Goal: Information Seeking & Learning: Learn about a topic

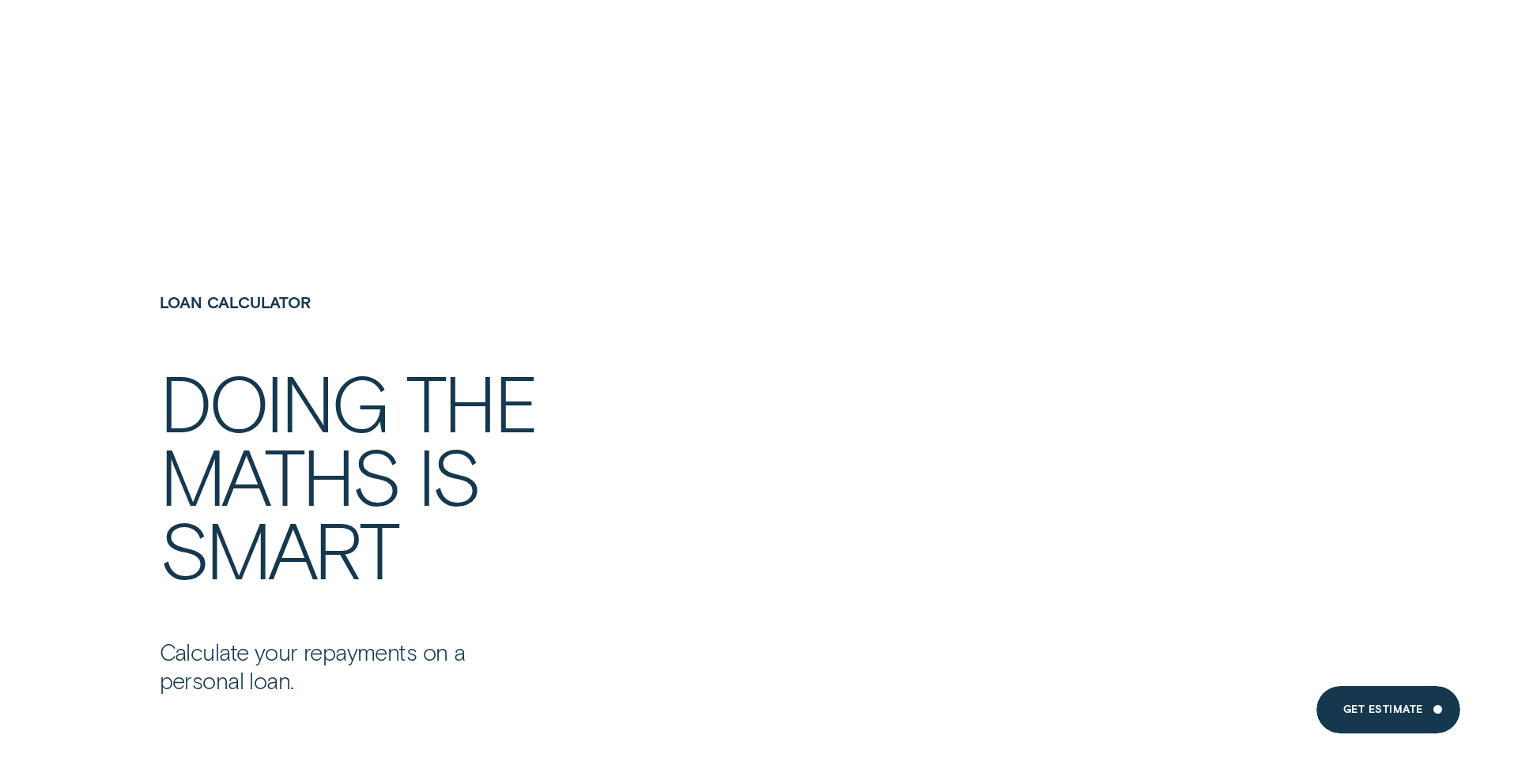
scroll to position [4414, 0]
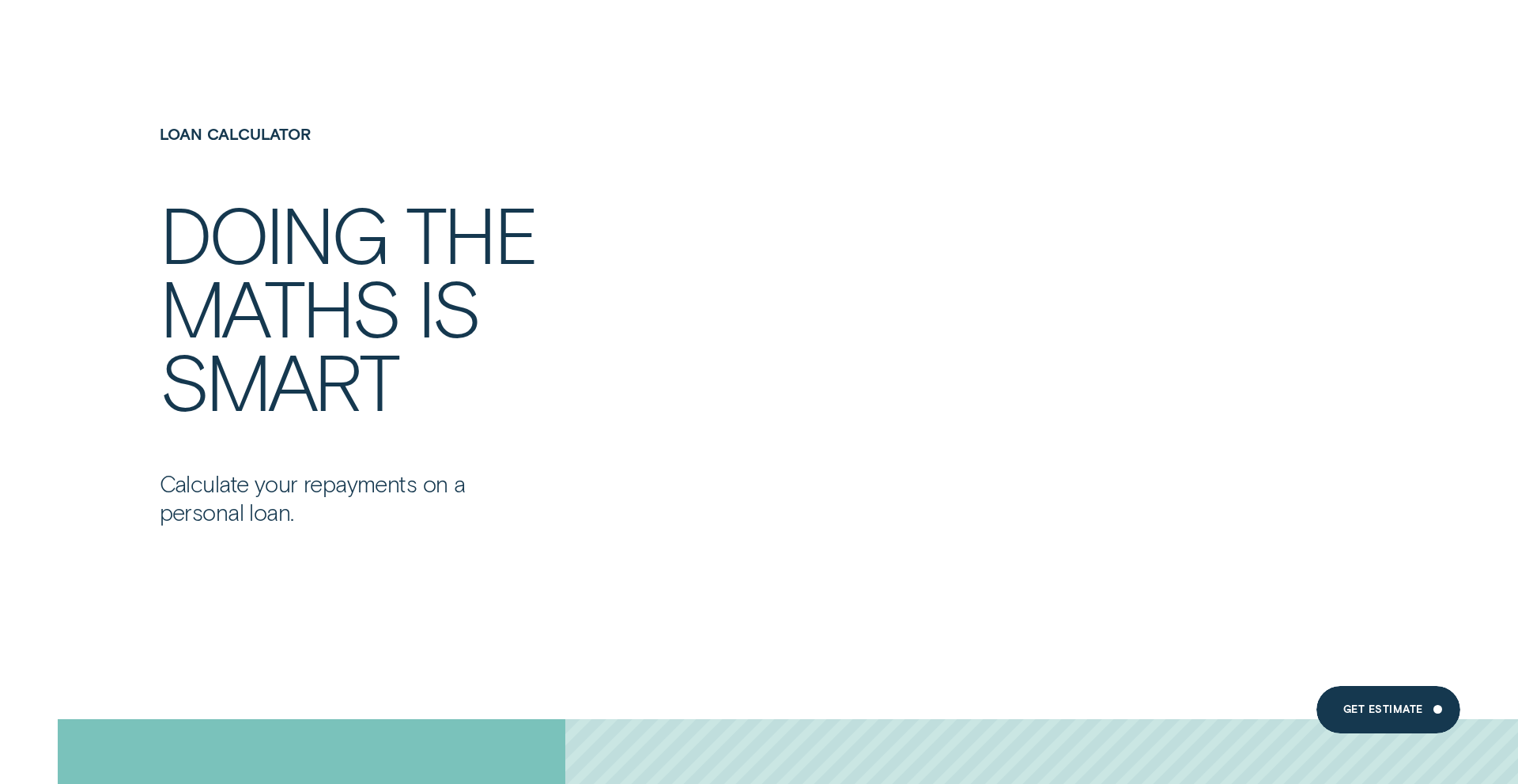
click at [952, 534] on div at bounding box center [759, 325] width 1518 height 718
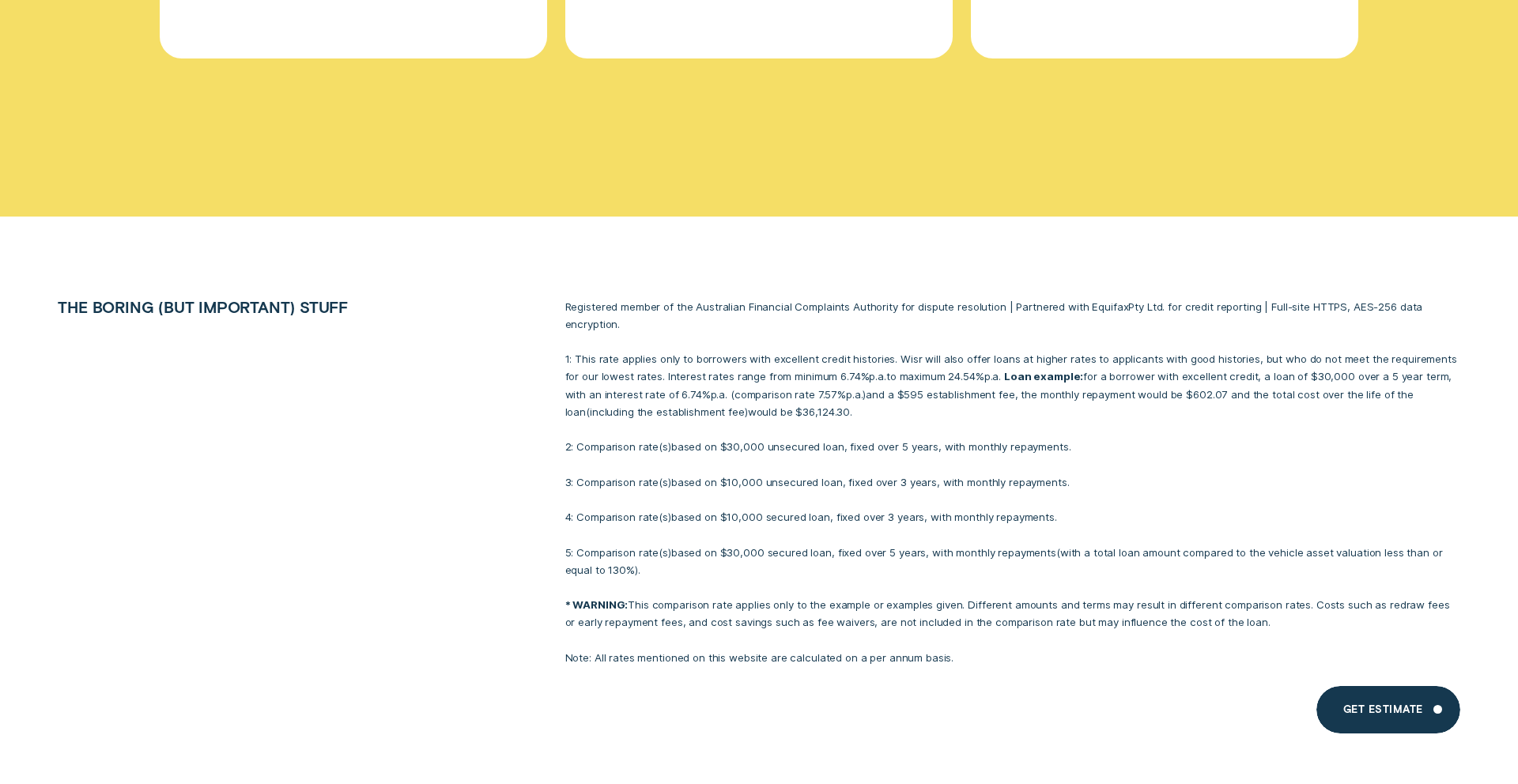
scroll to position [12473, 0]
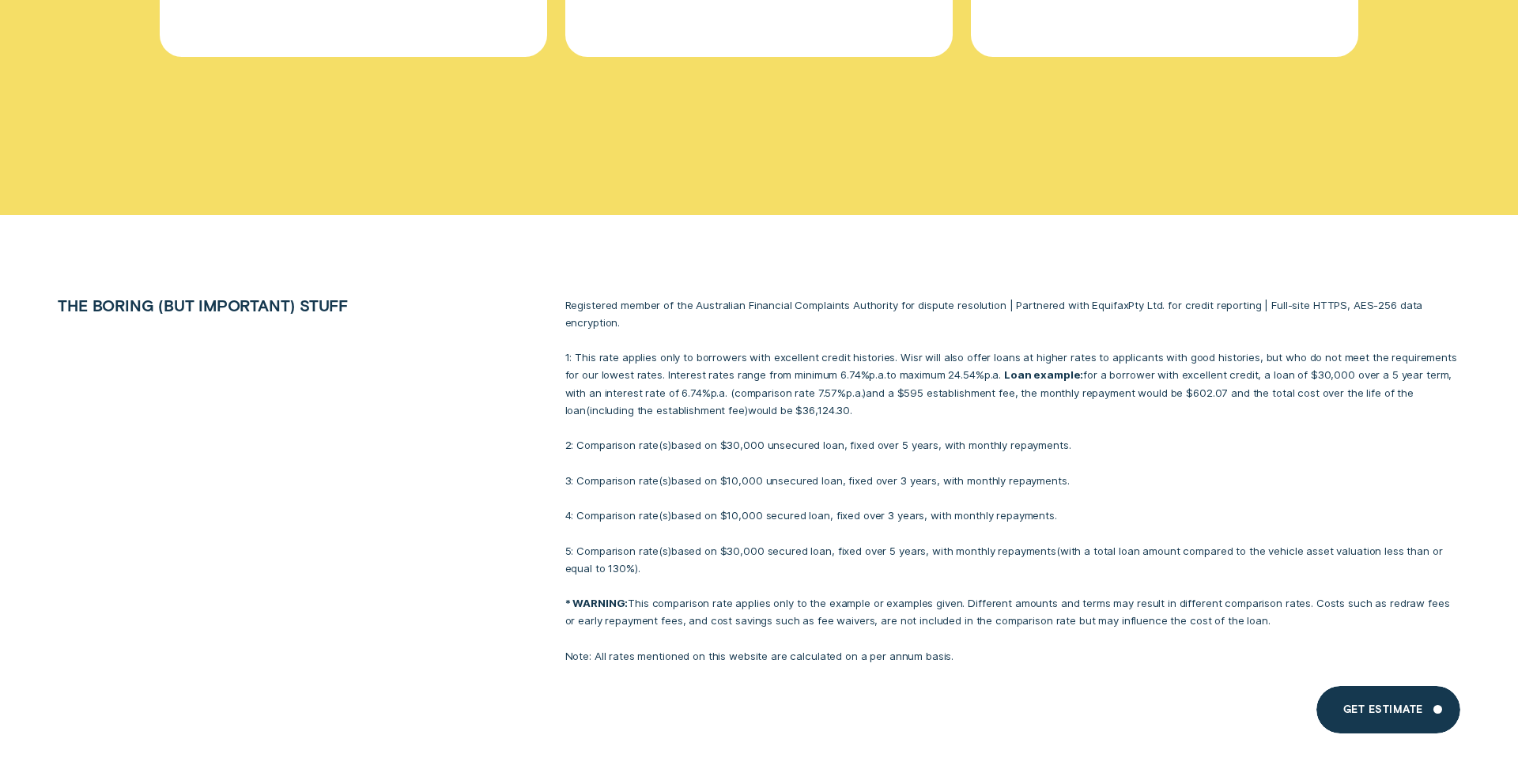
click at [699, 594] on p "* WARNING: This comparison rate applies only to the example or examples given. …" at bounding box center [1013, 611] width 895 height 35
drag, startPoint x: 1267, startPoint y: 599, endPoint x: 548, endPoint y: 558, distance: 720.2
click at [548, 558] on li "The boring (but important) stuff Registered member of the Australian Financial …" at bounding box center [758, 480] width 1420 height 369
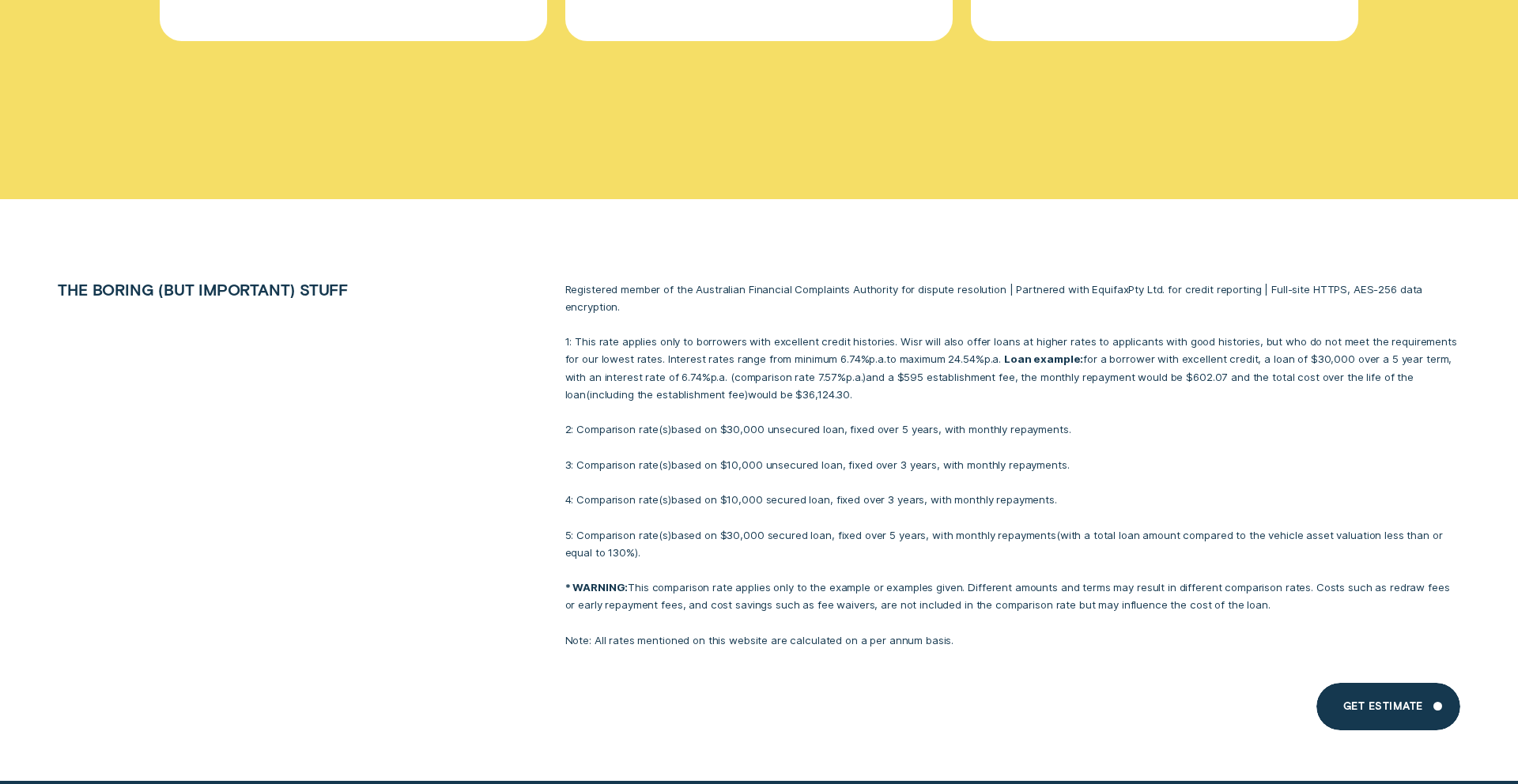
scroll to position [12483, 0]
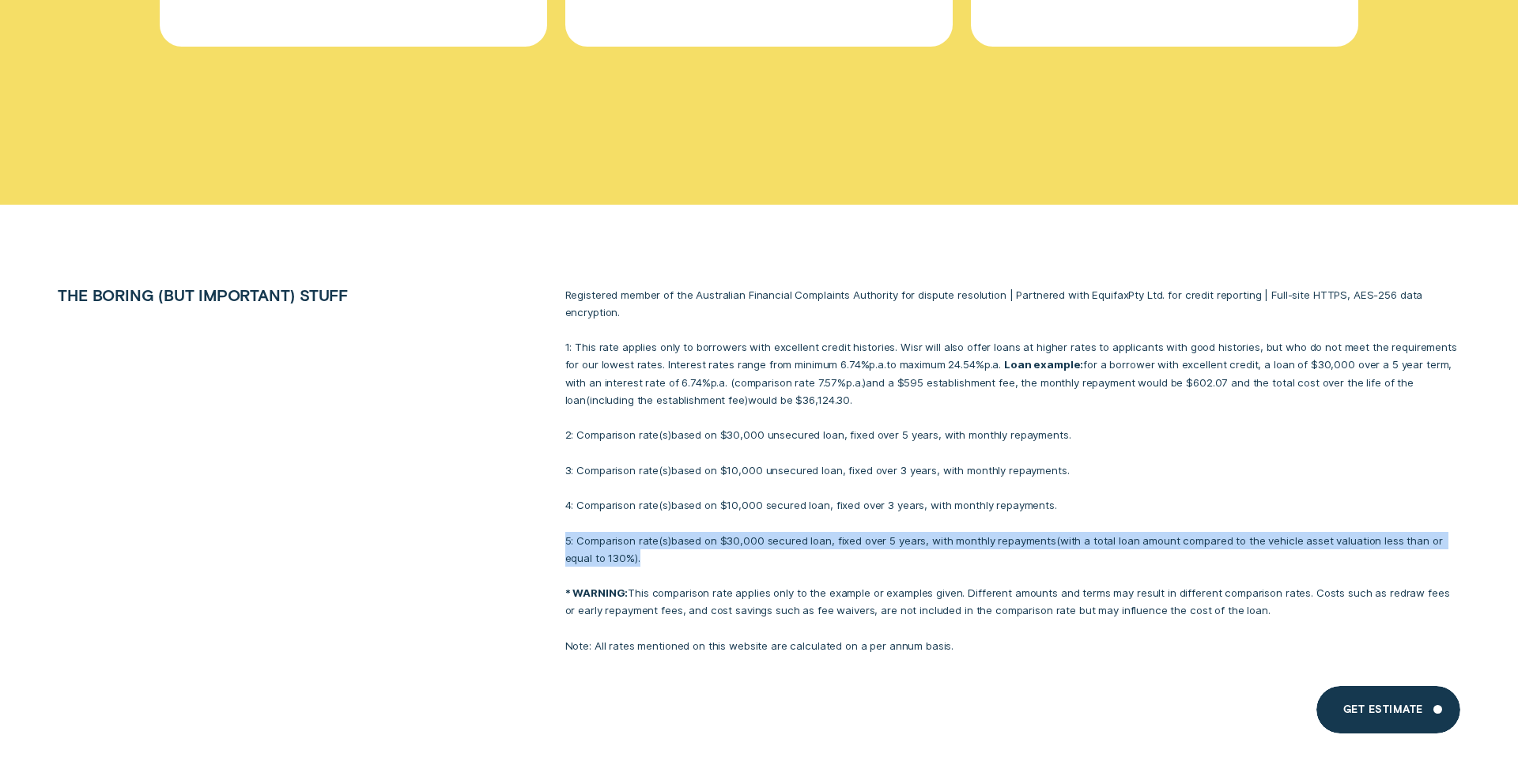
drag, startPoint x: 862, startPoint y: 526, endPoint x: 588, endPoint y: 500, distance: 275.2
click at [588, 500] on div "Registered member of the Australian Financial Complaints Authority for dispute …" at bounding box center [1012, 470] width 912 height 369
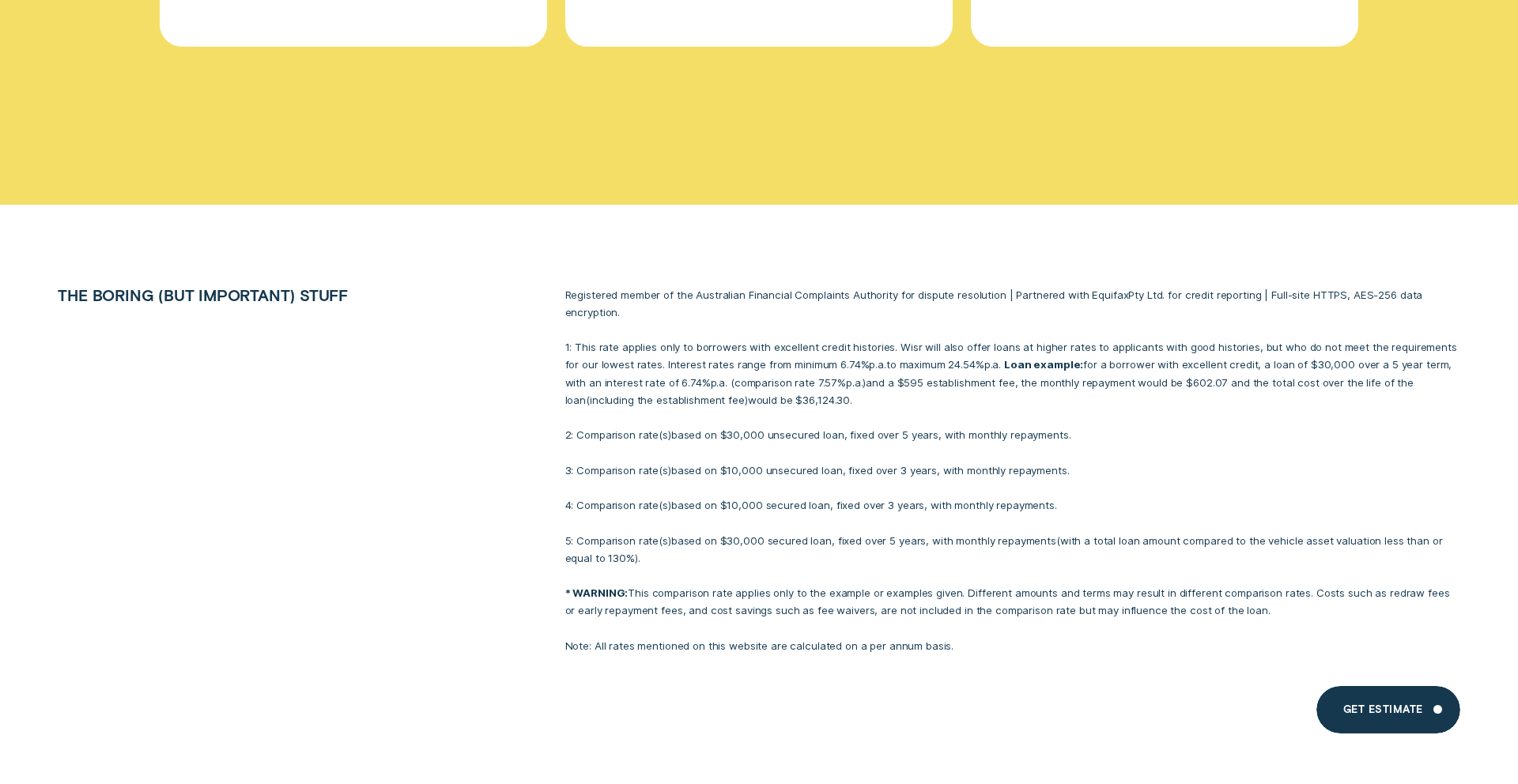
click at [820, 552] on div "Registered member of the Australian Financial Complaints Authority for dispute …" at bounding box center [1012, 470] width 912 height 369
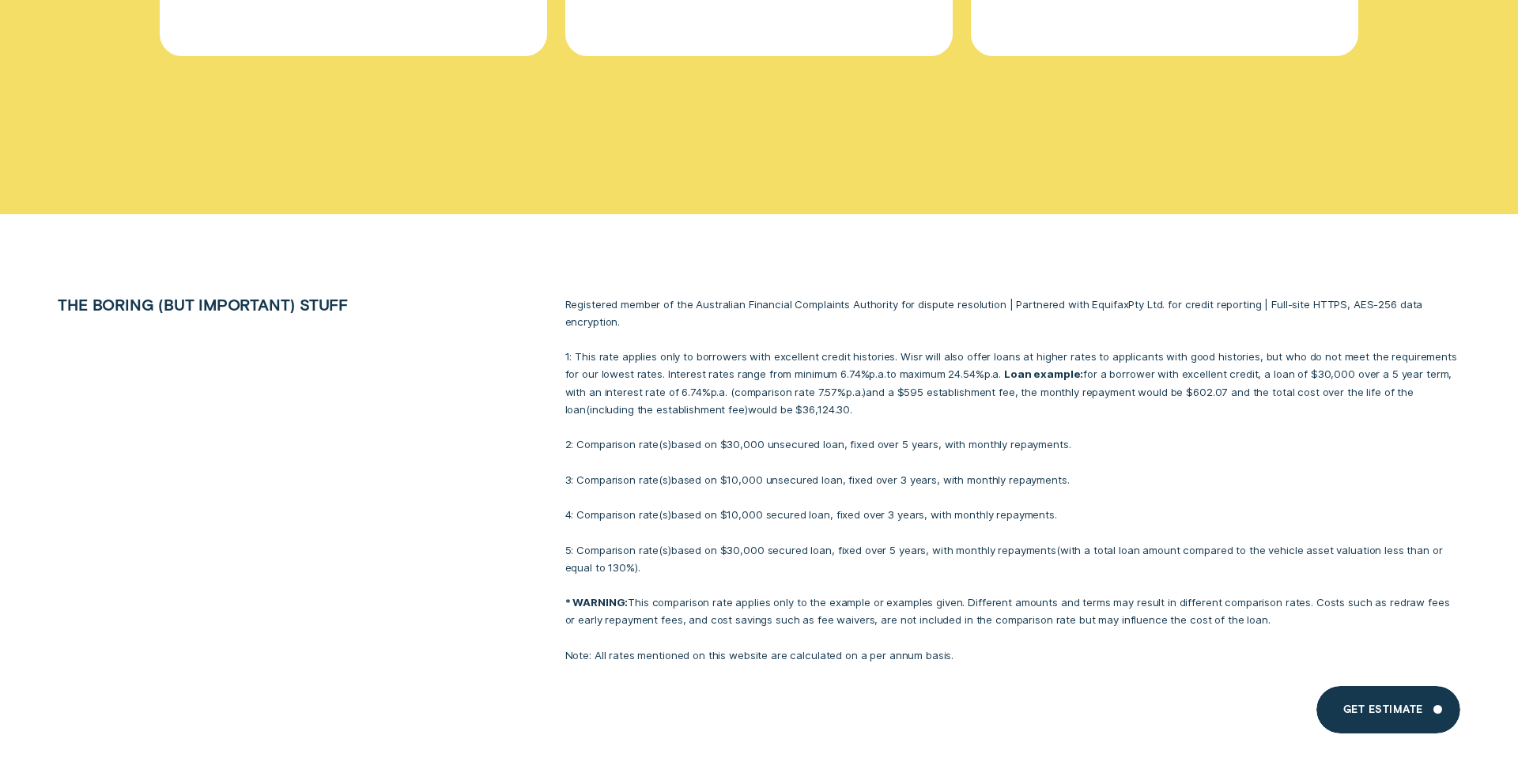
drag, startPoint x: 989, startPoint y: 378, endPoint x: 979, endPoint y: 370, distance: 12.8
click at [979, 370] on p "1: This rate applies only to borrowers with excellent credit histories. Wisr wi…" at bounding box center [1013, 382] width 895 height 70
click at [1013, 368] on p "1: This rate applies only to borrowers with excellent credit histories. Wisr wi…" at bounding box center [1013, 382] width 895 height 70
drag, startPoint x: 995, startPoint y: 351, endPoint x: 906, endPoint y: 385, distance: 95.3
click at [906, 385] on p "1: This rate applies only to borrowers with excellent credit histories. Wisr wi…" at bounding box center [1013, 382] width 895 height 70
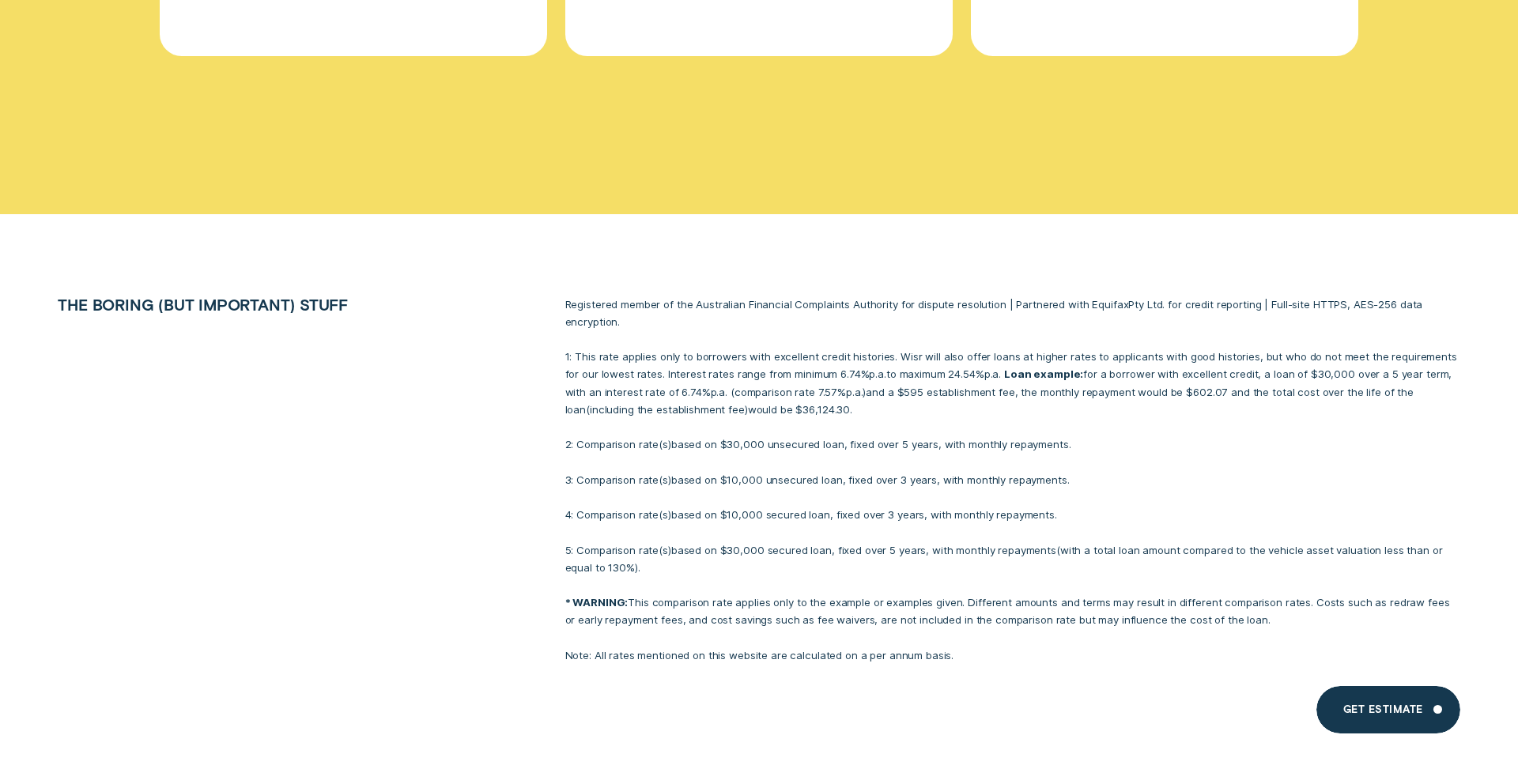
copy p "Loan example: for a borrower with excellent credit, a loan of $30,000 over a 5 …"
click at [788, 387] on p "1: This rate applies only to borrowers with excellent credit histories. Wisr wi…" at bounding box center [1013, 382] width 895 height 70
drag, startPoint x: 996, startPoint y: 353, endPoint x: 1023, endPoint y: 388, distance: 44.2
click at [1023, 388] on p "1: This rate applies only to borrowers with excellent credit histories. Wisr wi…" at bounding box center [1013, 382] width 895 height 70
copy p "Loan example: for a borrower with excellent credit, a loan of $30,000 over a 5 …"
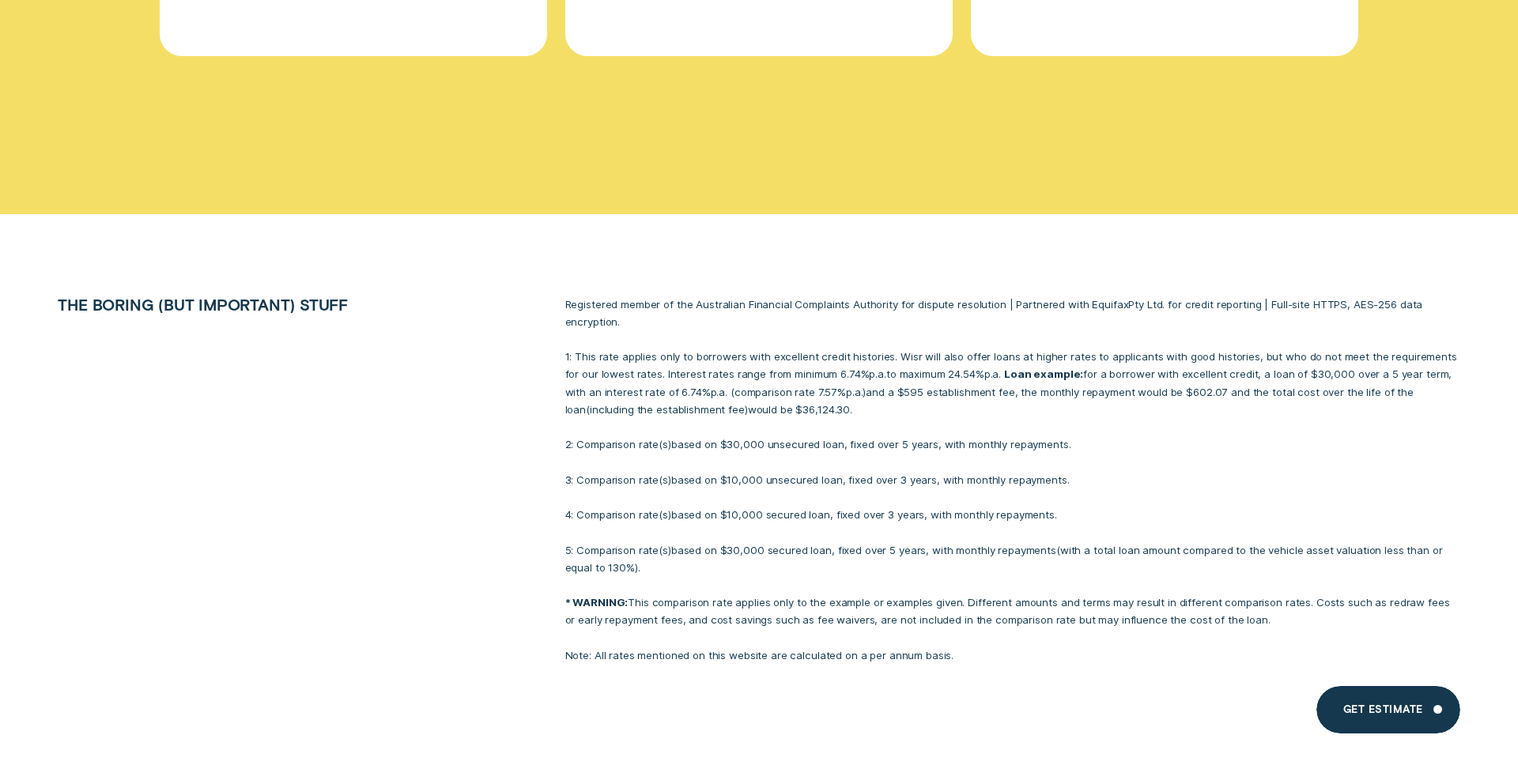
click at [782, 400] on div "Registered member of the Australian Financial Complaints Authority for dispute …" at bounding box center [1012, 479] width 912 height 369
drag, startPoint x: 795, startPoint y: 388, endPoint x: 998, endPoint y: 353, distance: 206.0
click at [998, 353] on p "1: This rate applies only to borrowers with excellent credit histories. Wisr wi…" at bounding box center [1013, 382] width 895 height 70
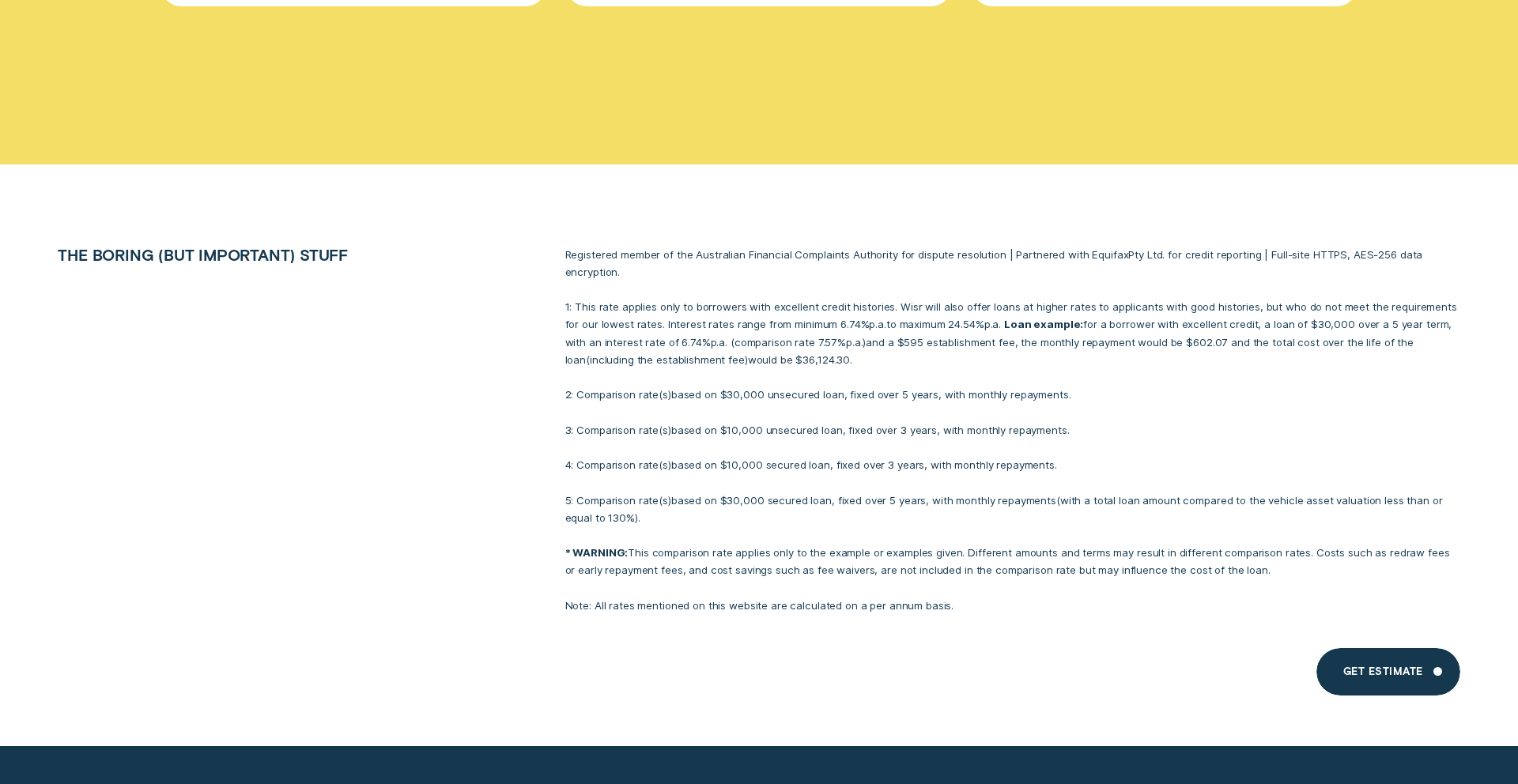
scroll to position [12539, 0]
